Goal: Check status: Check status

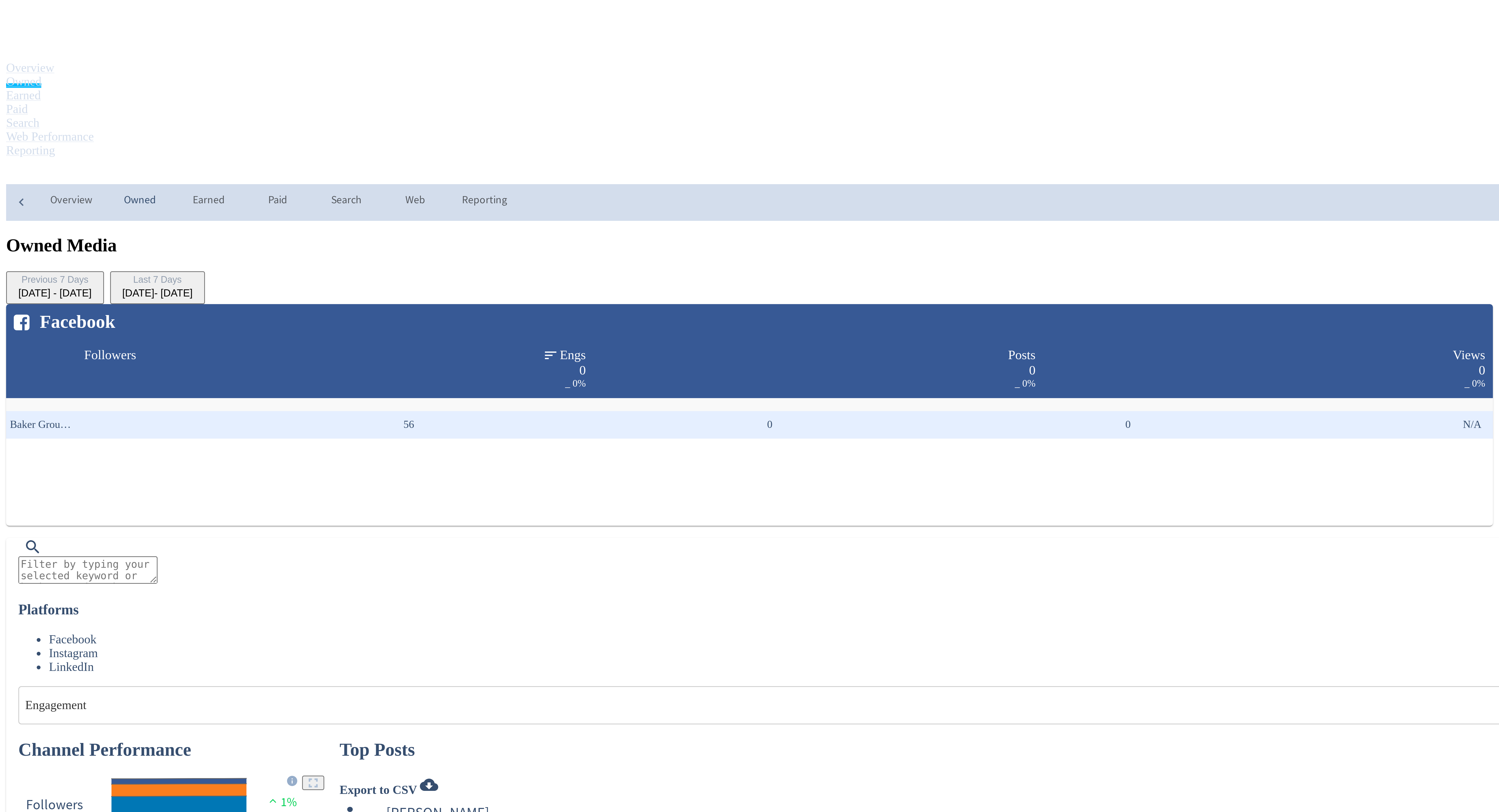
click at [671, 91] on div at bounding box center [749, 406] width 1499 height 812
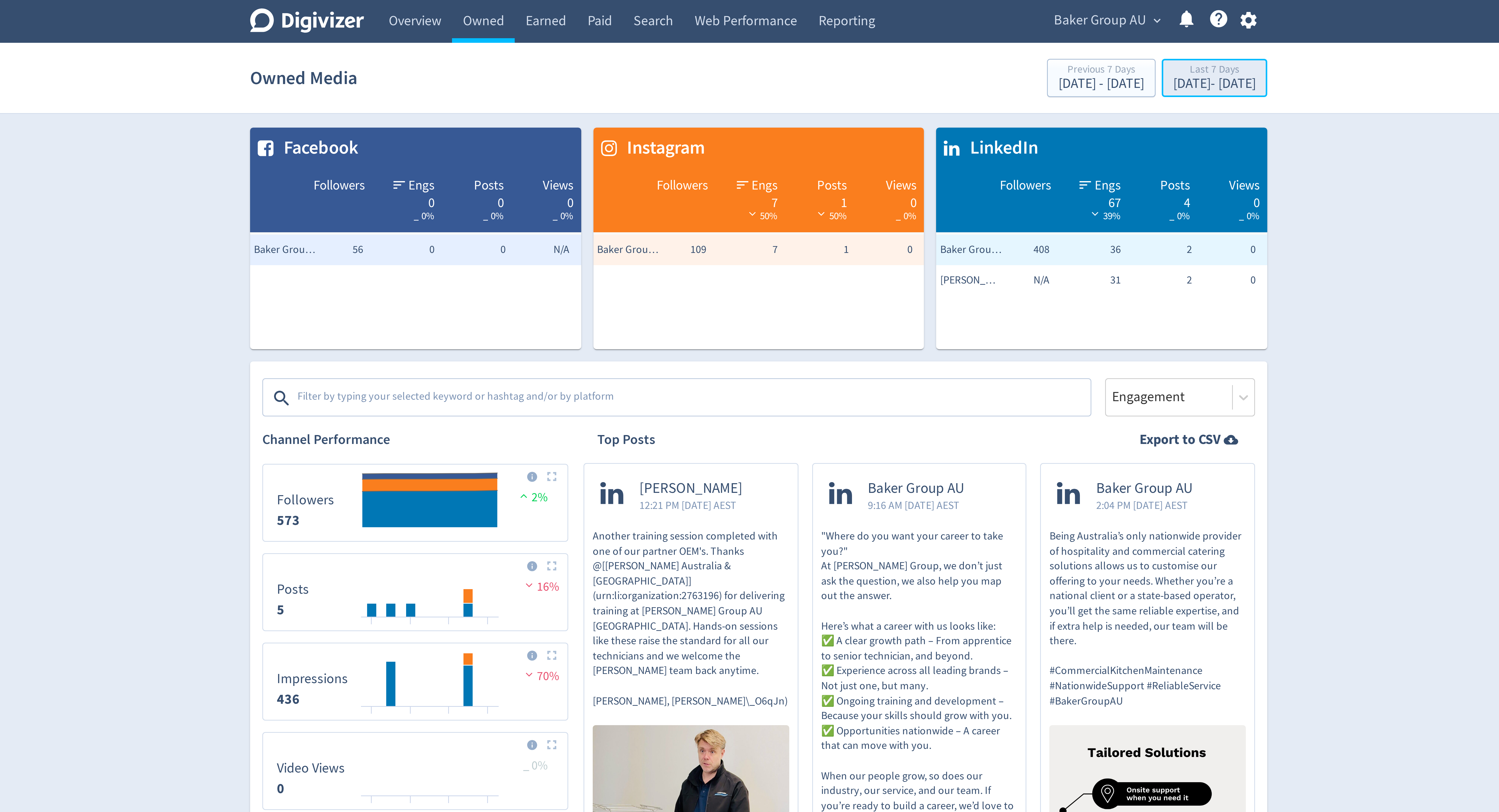
click at [889, 31] on div "Last 7 Days Aug 20, 2025 - Aug 26, 2025" at bounding box center [900, 26] width 32 height 11
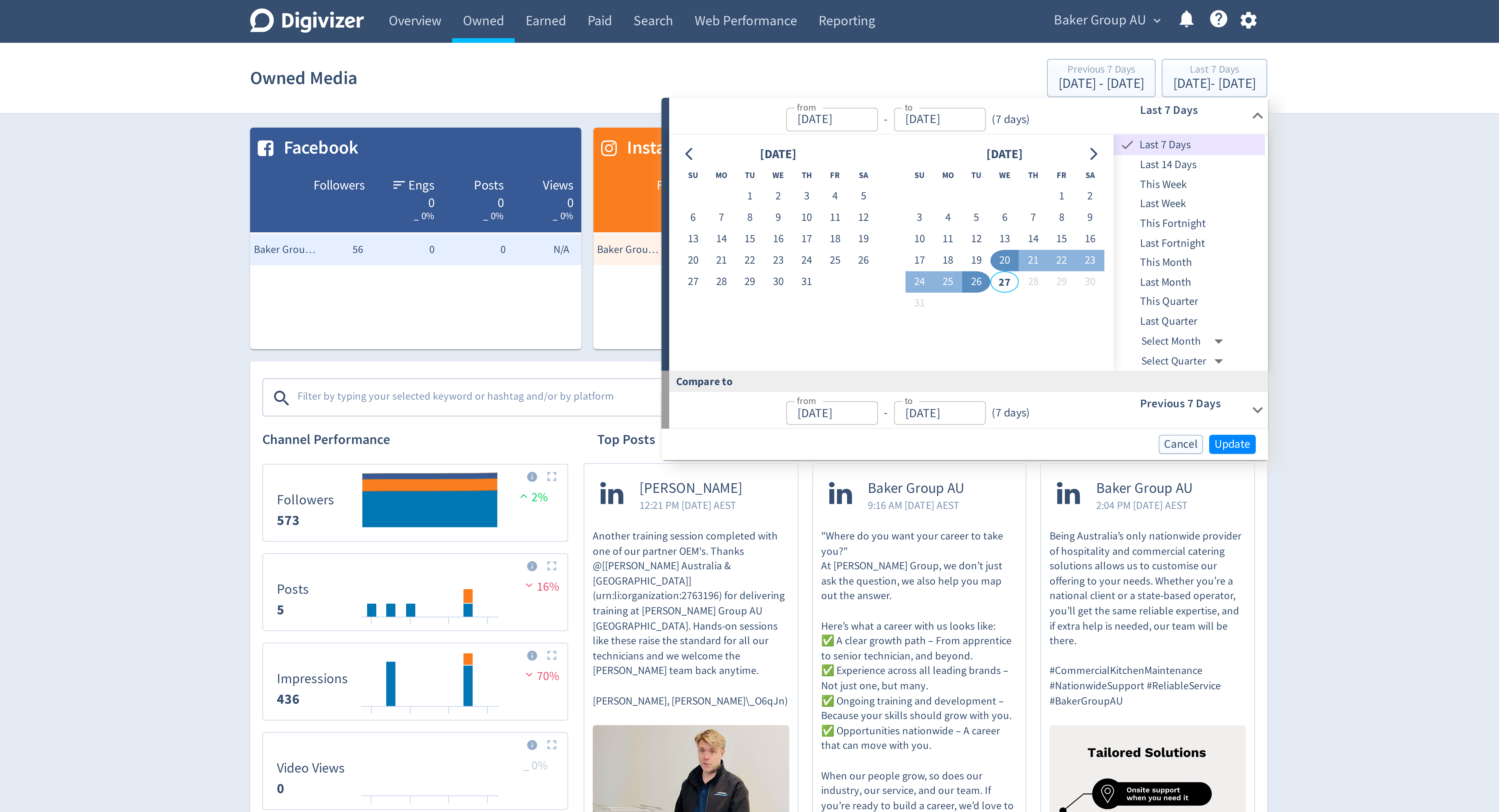
click at [821, 94] on button "26" at bounding box center [822, 94] width 10 height 7
click at [832, 87] on button "20" at bounding box center [831, 86] width 10 height 7
type input "Aug 20, 2025"
click at [822, 95] on button "26" at bounding box center [822, 94] width 10 height 7
type input "Aug 26, 2025"
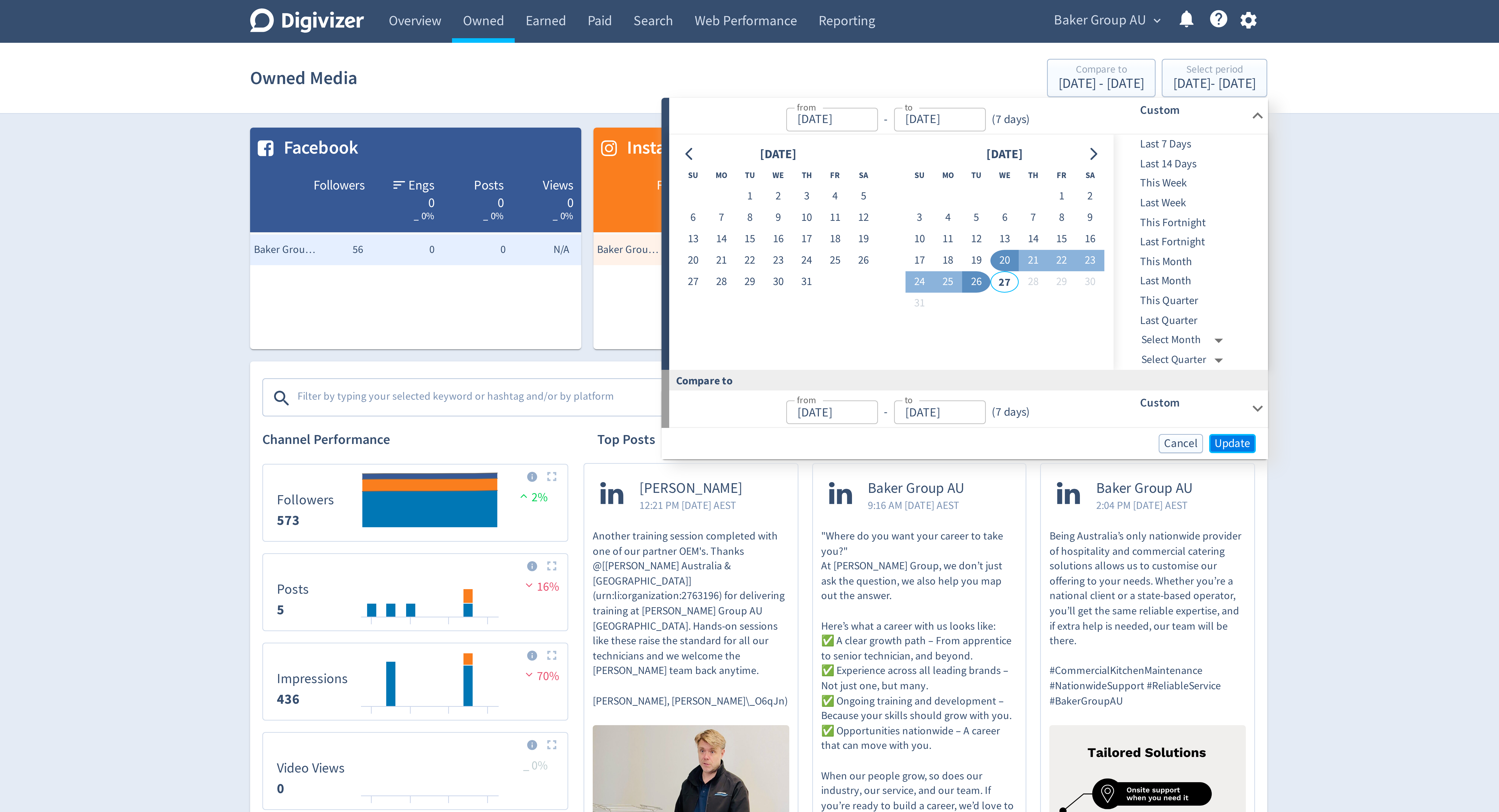
click at [904, 149] on span "Update" at bounding box center [907, 148] width 12 height 4
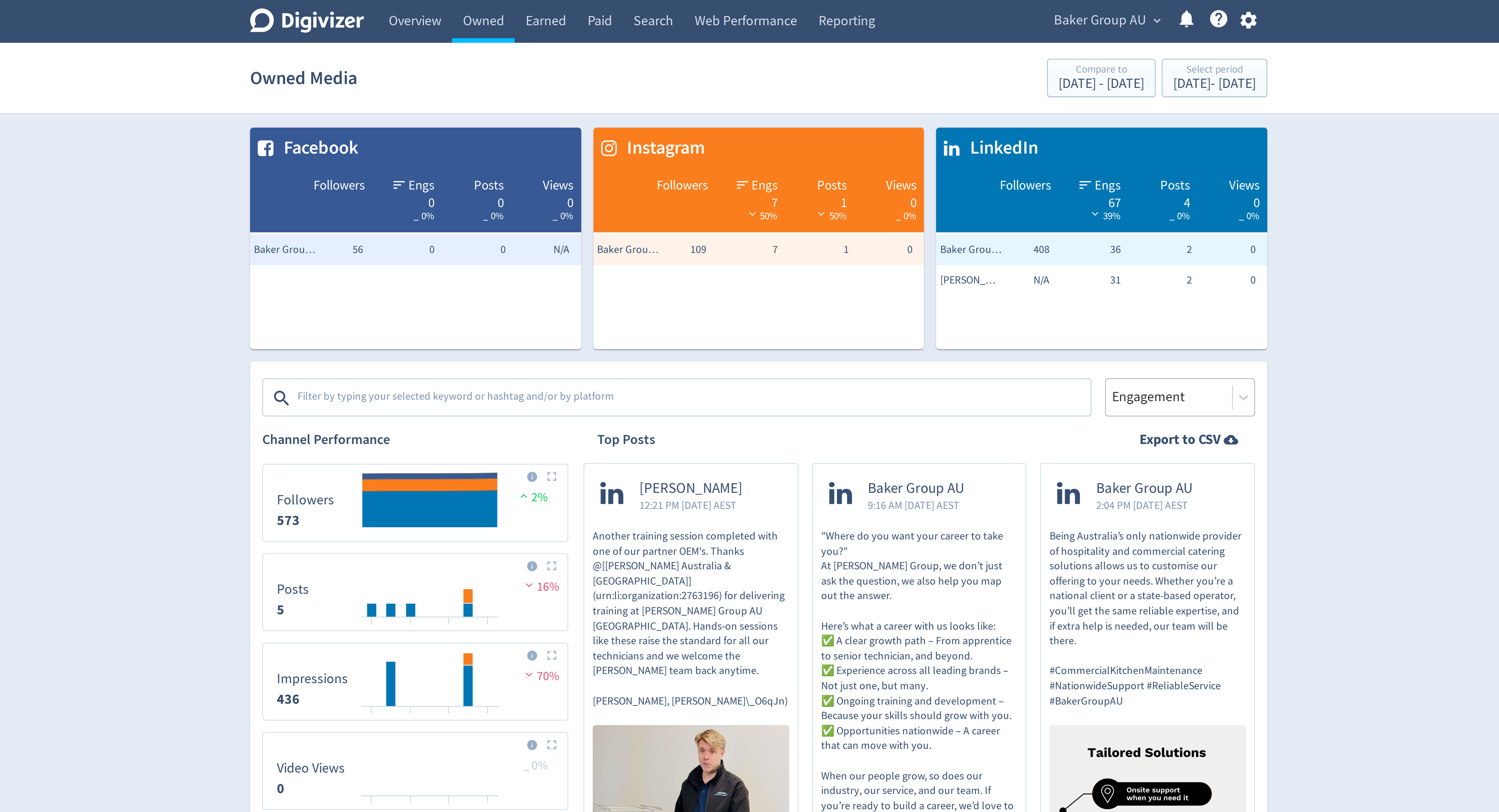
click at [867, 136] on input "text" at bounding box center [866, 132] width 1 height 7
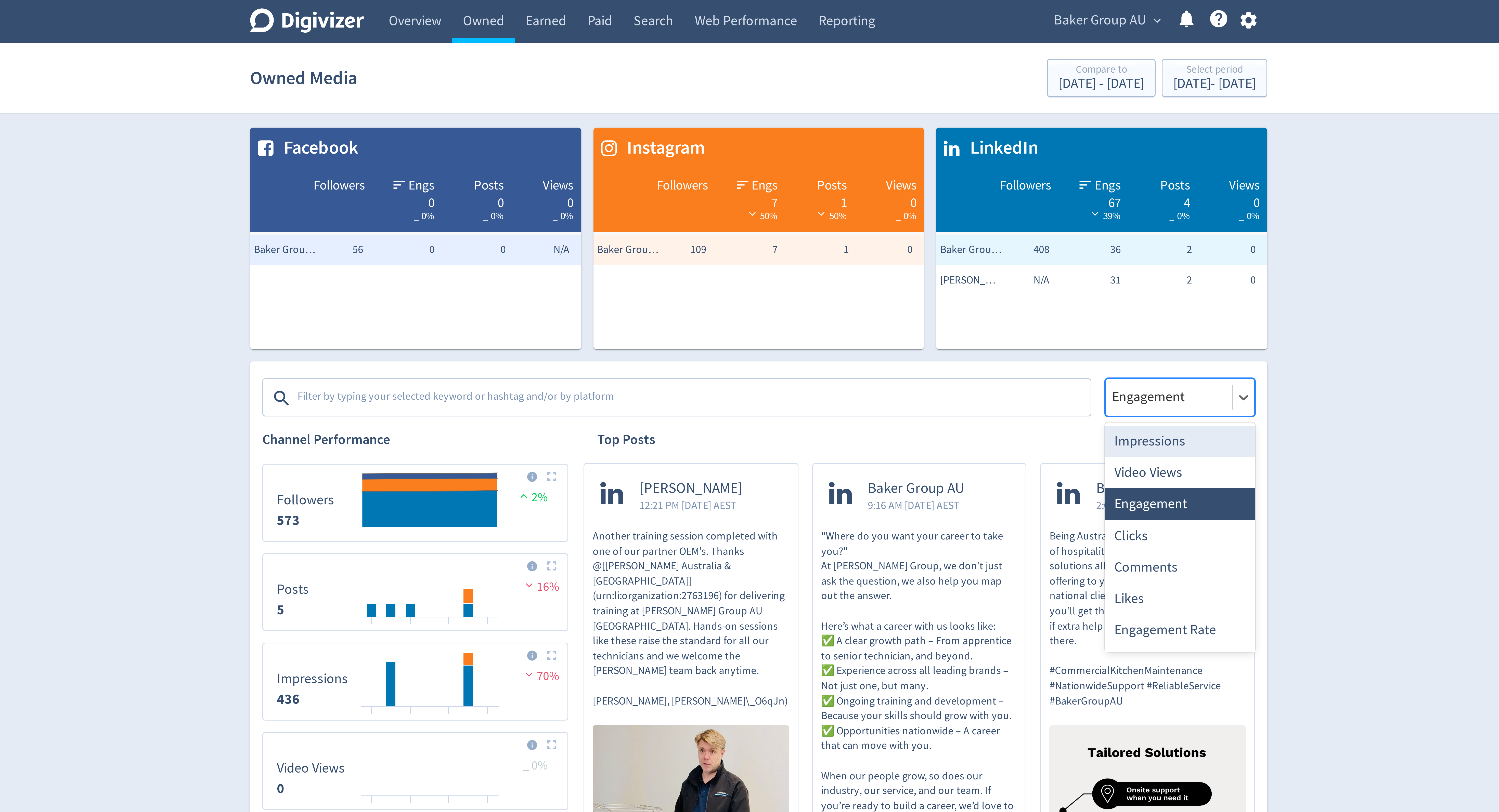
click at [870, 149] on div "Impressions" at bounding box center [890, 146] width 50 height 11
